Goal: Communication & Community: Answer question/provide support

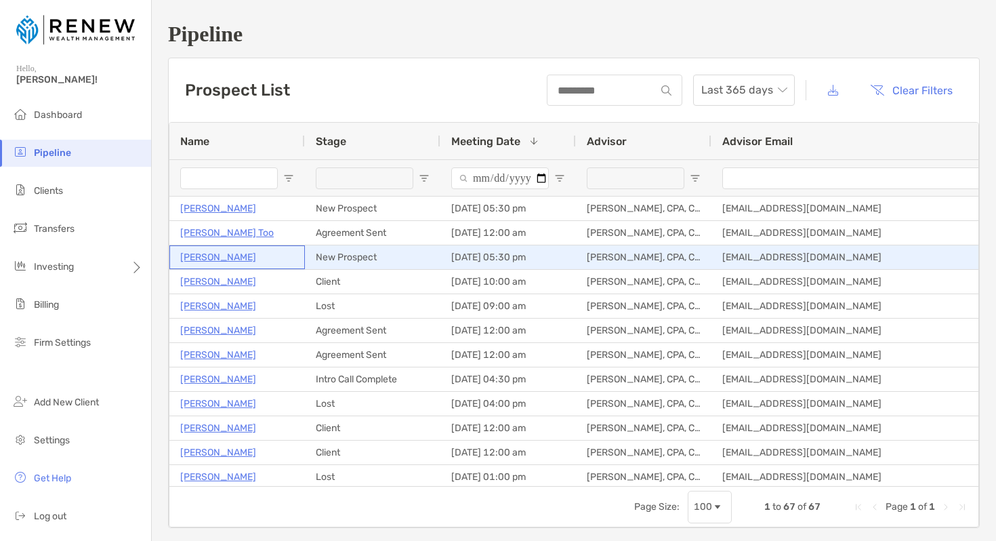
click at [228, 256] on p "[PERSON_NAME]" at bounding box center [218, 257] width 76 height 17
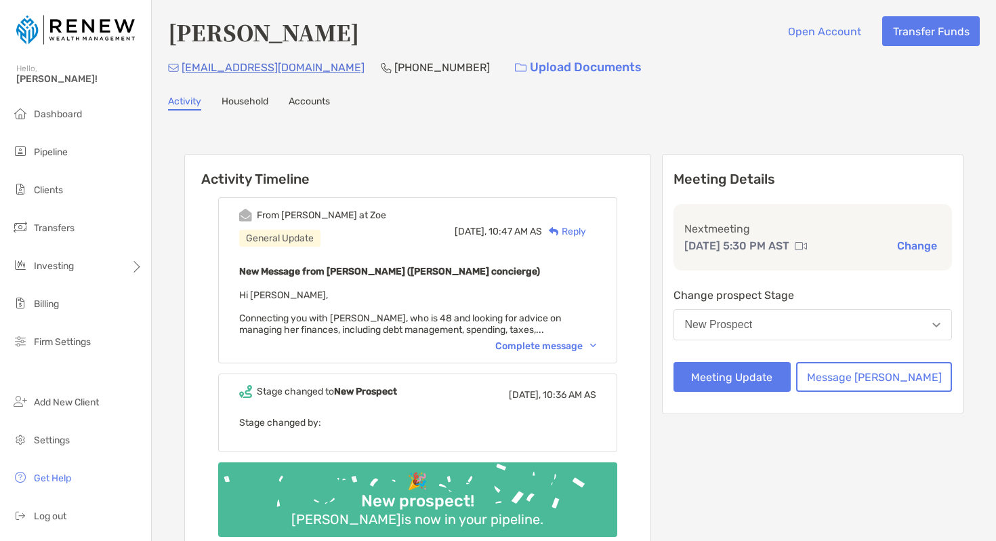
click at [559, 344] on div "Complete message" at bounding box center [545, 346] width 101 height 12
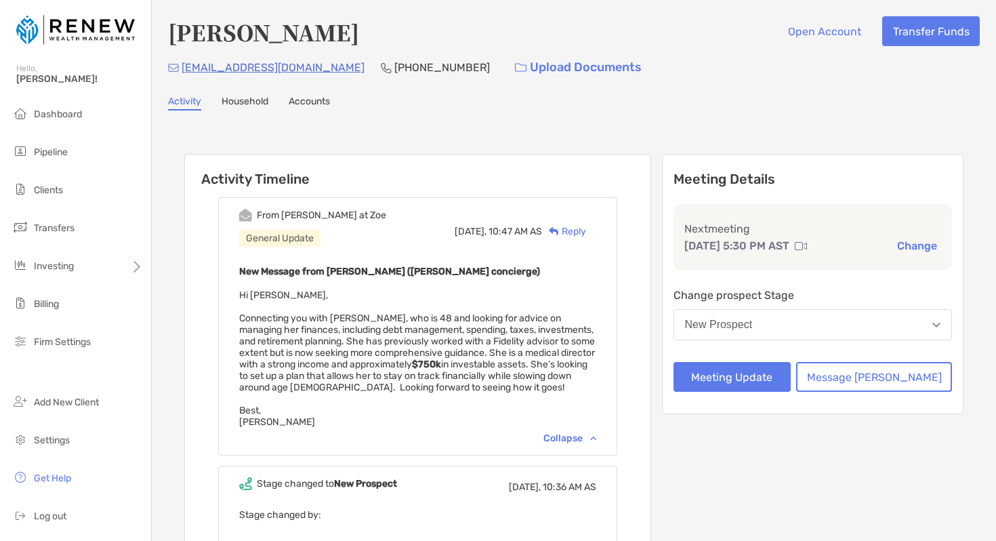
click at [586, 230] on div "Reply" at bounding box center [564, 231] width 44 height 14
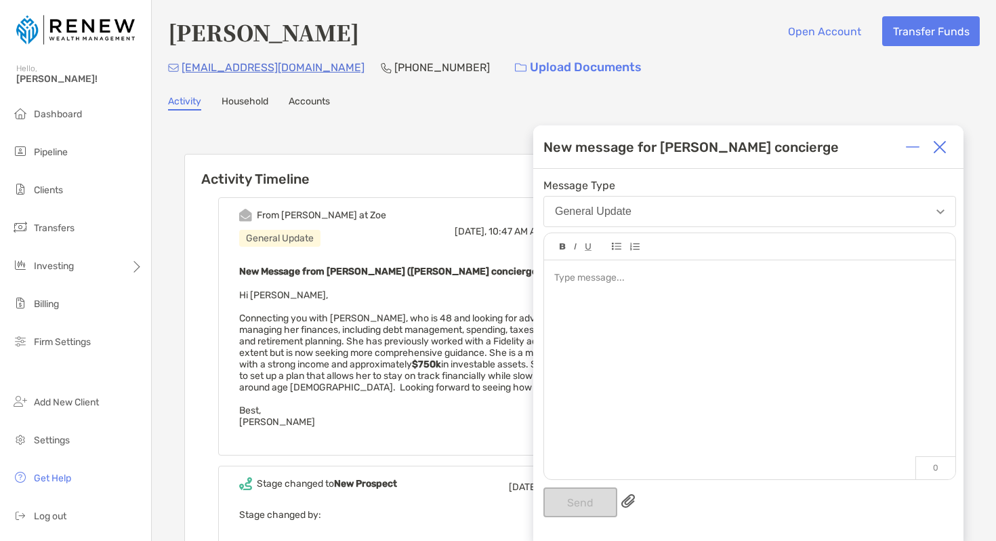
click at [617, 293] on div at bounding box center [749, 362] width 411 height 205
click at [0, 0] on span "****" at bounding box center [0, 0] width 0 height 0
click at [574, 499] on button "Send" at bounding box center [580, 502] width 74 height 30
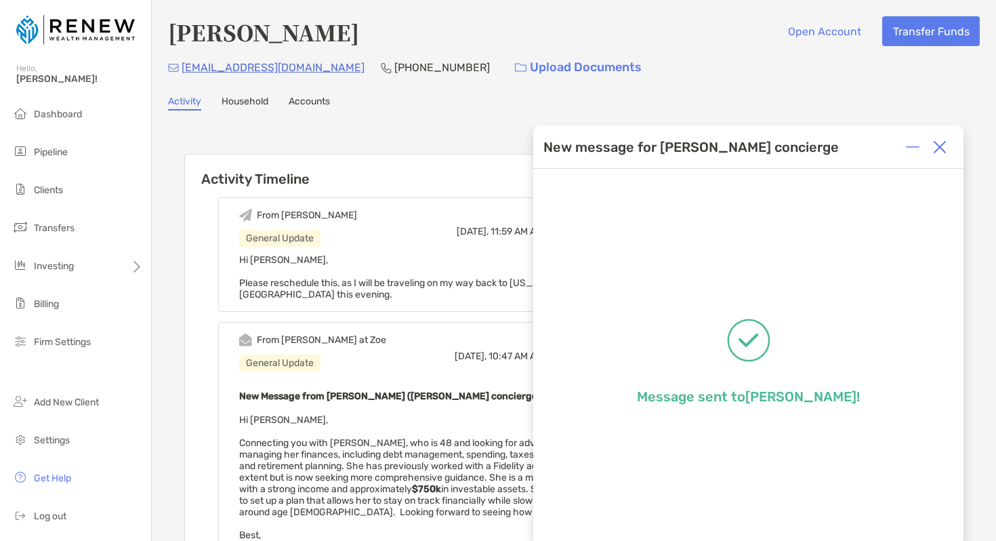
click at [946, 148] on div at bounding box center [939, 146] width 27 height 27
